Goal: Find specific page/section: Find specific page/section

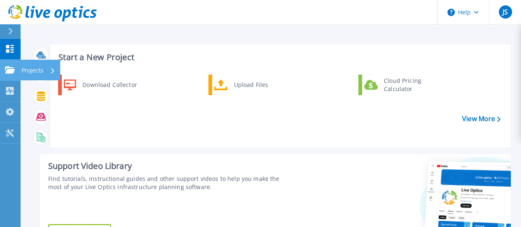
click at [30, 70] on p "Projects" at bounding box center [32, 70] width 22 height 21
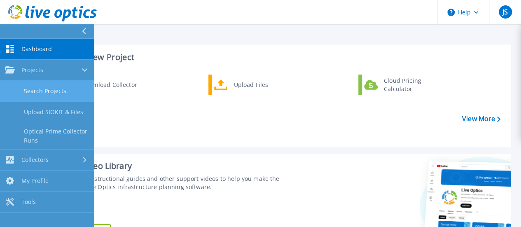
click at [58, 92] on link "Search Projects" at bounding box center [47, 91] width 94 height 21
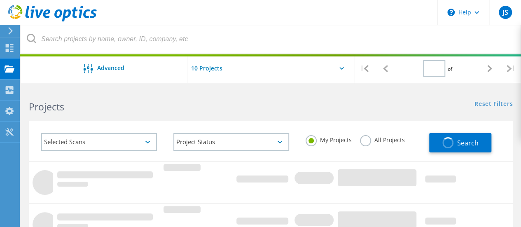
type input "1"
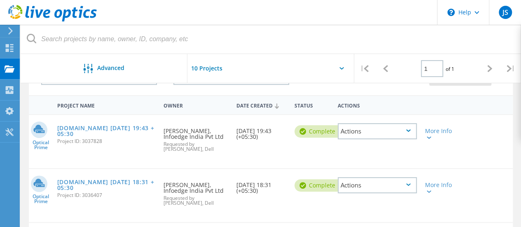
scroll to position [78, 0]
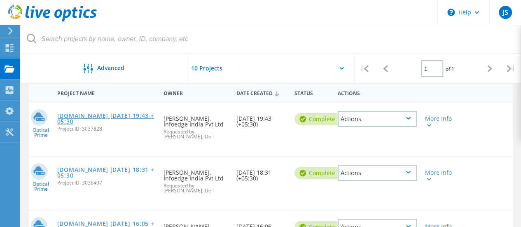
click at [84, 118] on link "n5plranaapp168.ieil.net 2025-09-02 19:43 +05:30" at bounding box center [106, 119] width 98 height 12
click at [88, 116] on link "n5plranaapp168.ieil.net 2025-09-02 19:43 +05:30" at bounding box center [106, 119] width 98 height 12
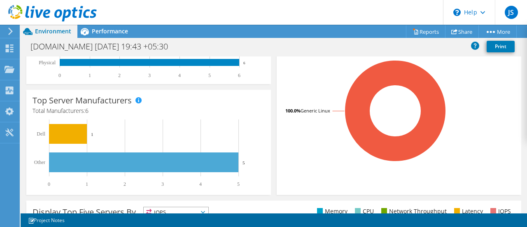
scroll to position [196, 0]
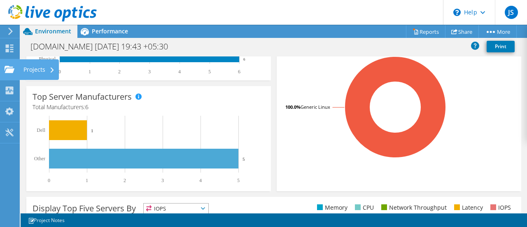
click at [8, 68] on use at bounding box center [10, 68] width 10 height 7
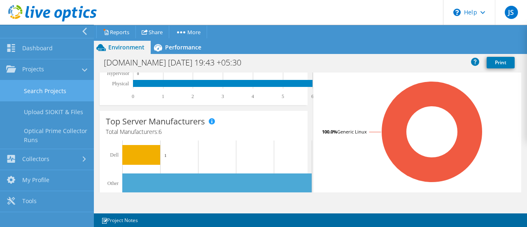
click at [60, 89] on link "Search Projects" at bounding box center [47, 90] width 94 height 21
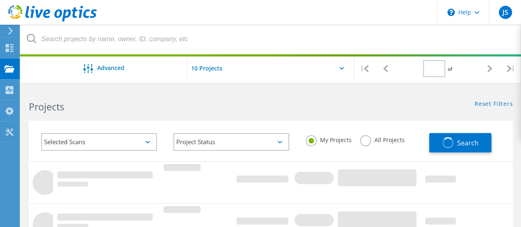
type input "1"
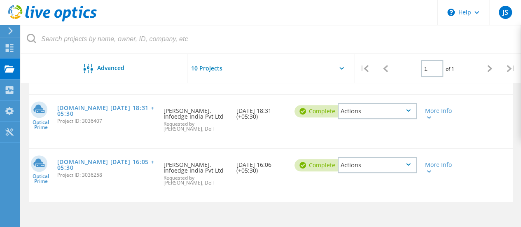
scroll to position [120, 0]
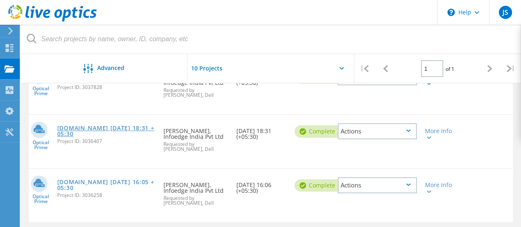
click at [86, 129] on link "[DOMAIN_NAME] [DATE] 18:31 +05:30" at bounding box center [106, 131] width 98 height 12
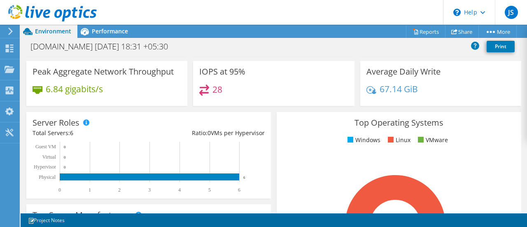
scroll to position [78, 0]
